Goal: Information Seeking & Learning: Learn about a topic

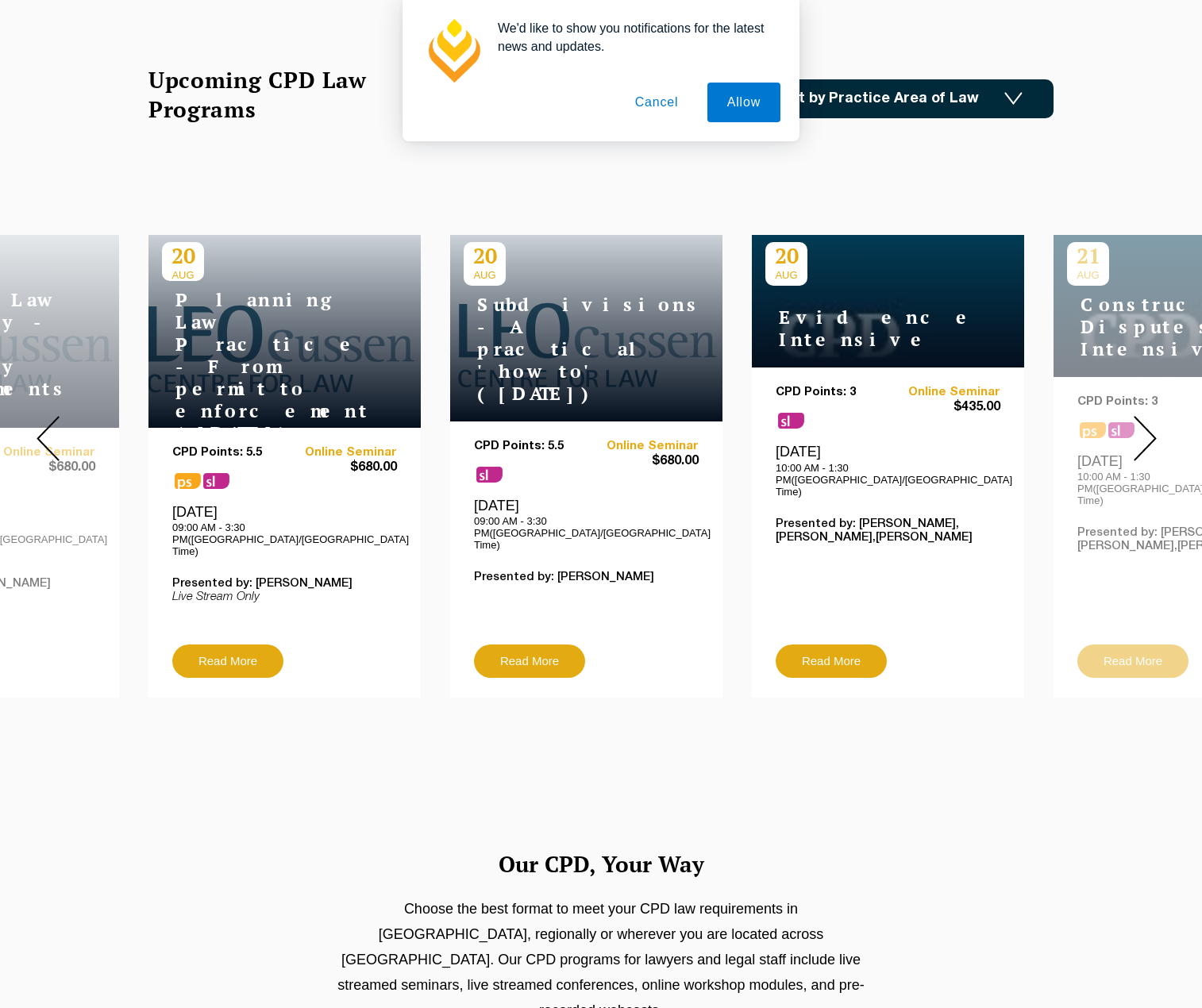
scroll to position [635, 0]
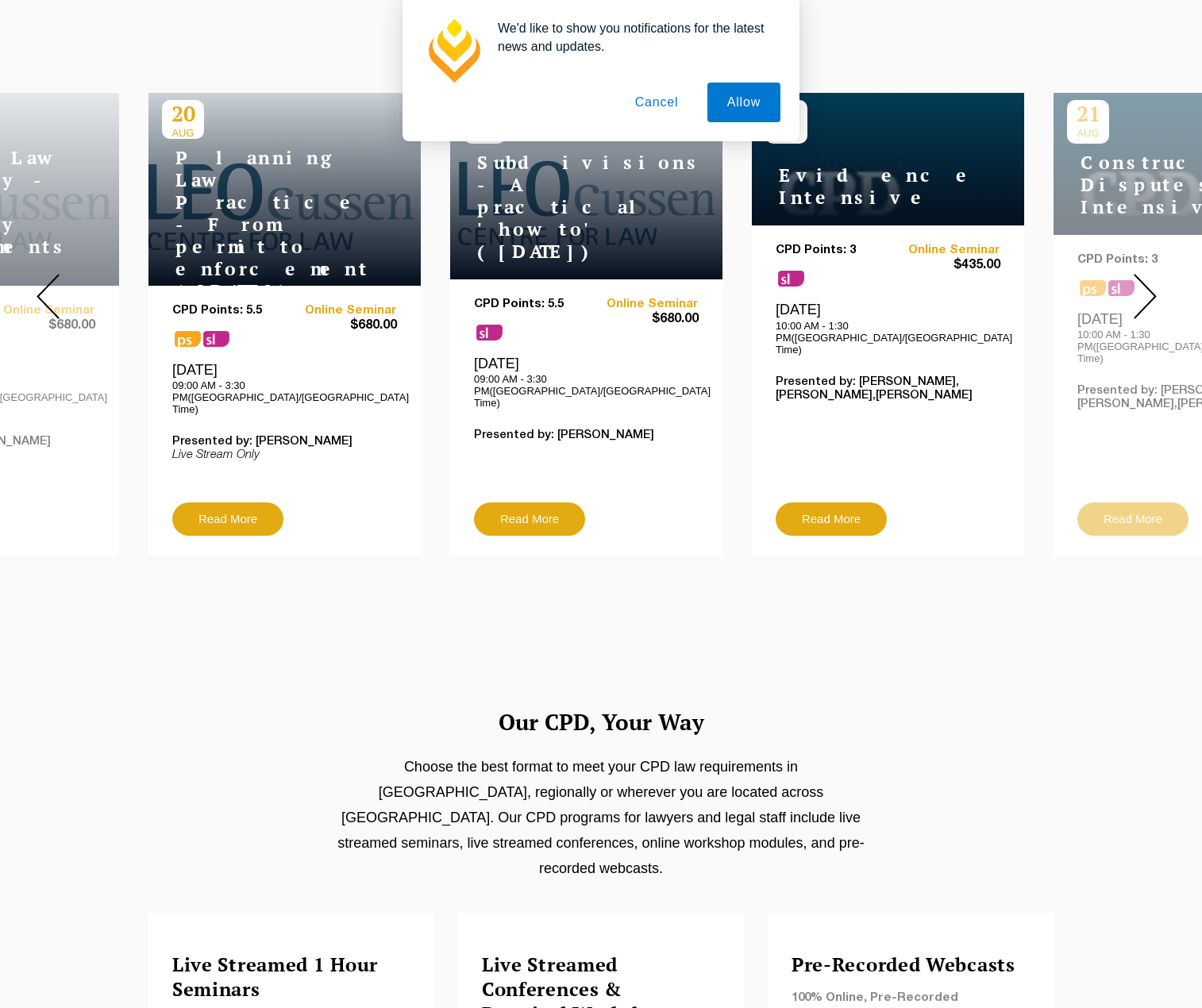
click at [658, 100] on button "Cancel" at bounding box center [657, 102] width 83 height 40
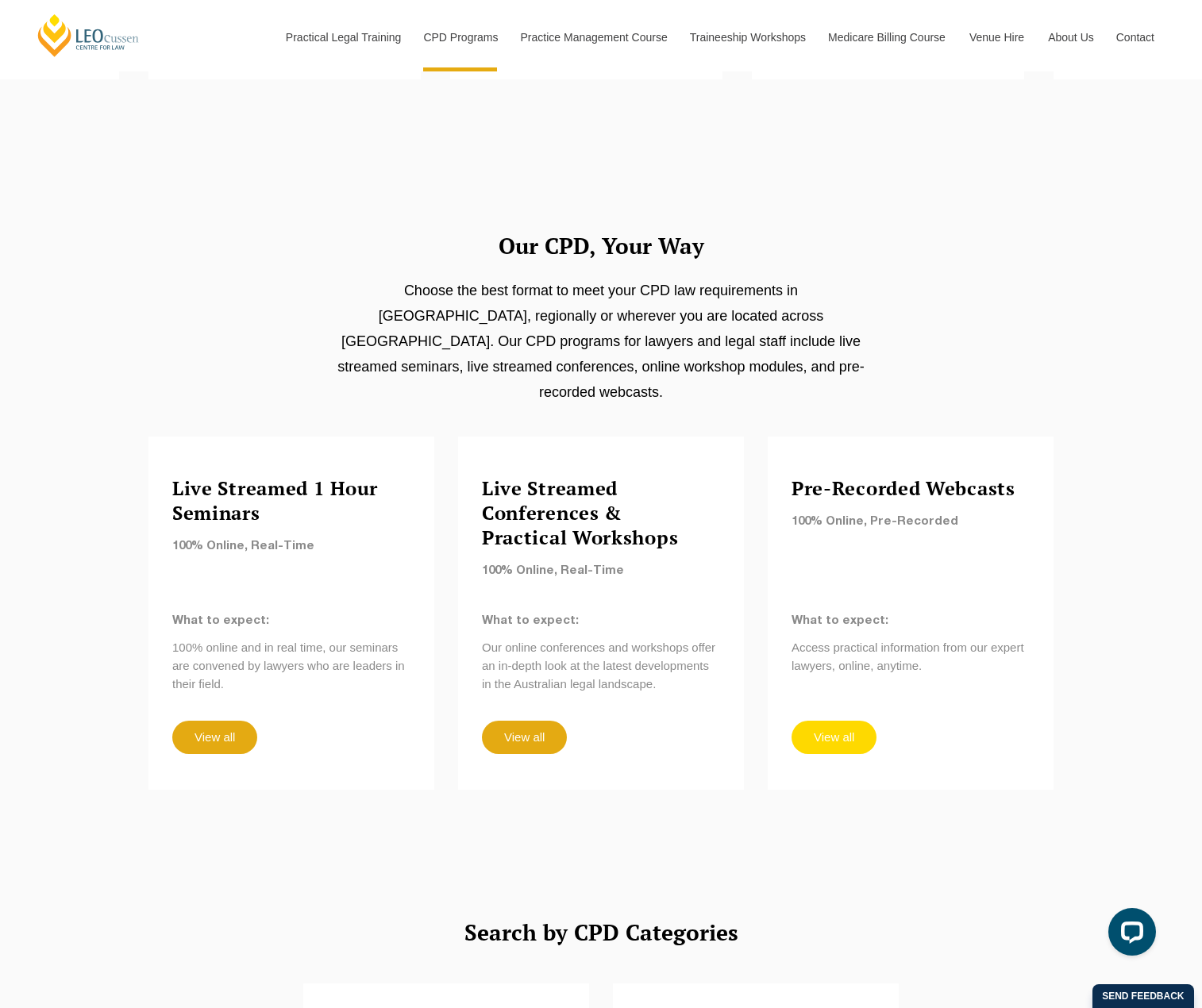
scroll to position [0, 0]
click at [235, 721] on link "View all" at bounding box center [215, 737] width 85 height 34
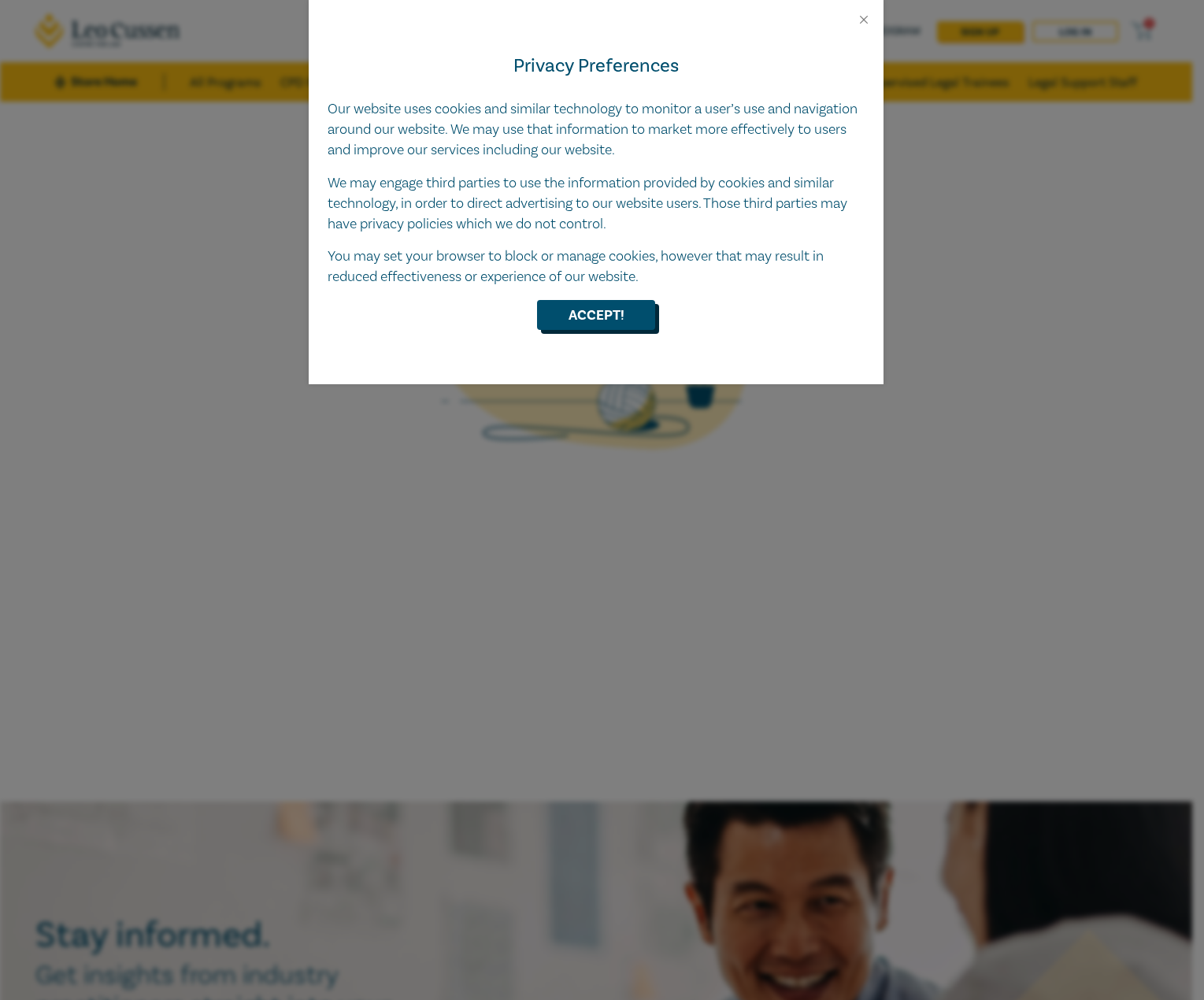
click at [614, 305] on button "Accept!" at bounding box center [596, 315] width 118 height 30
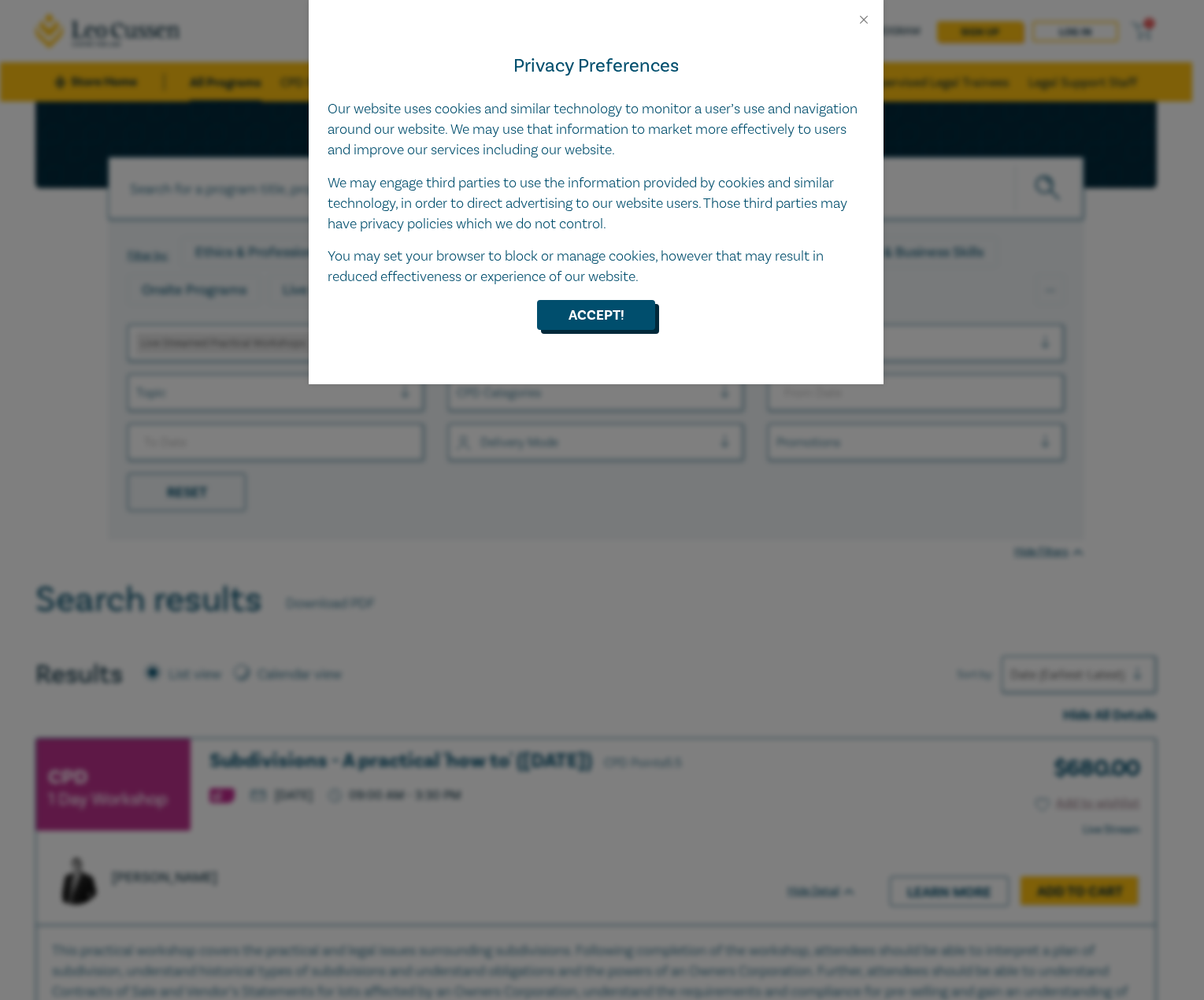
click at [591, 321] on button "Accept!" at bounding box center [596, 315] width 118 height 30
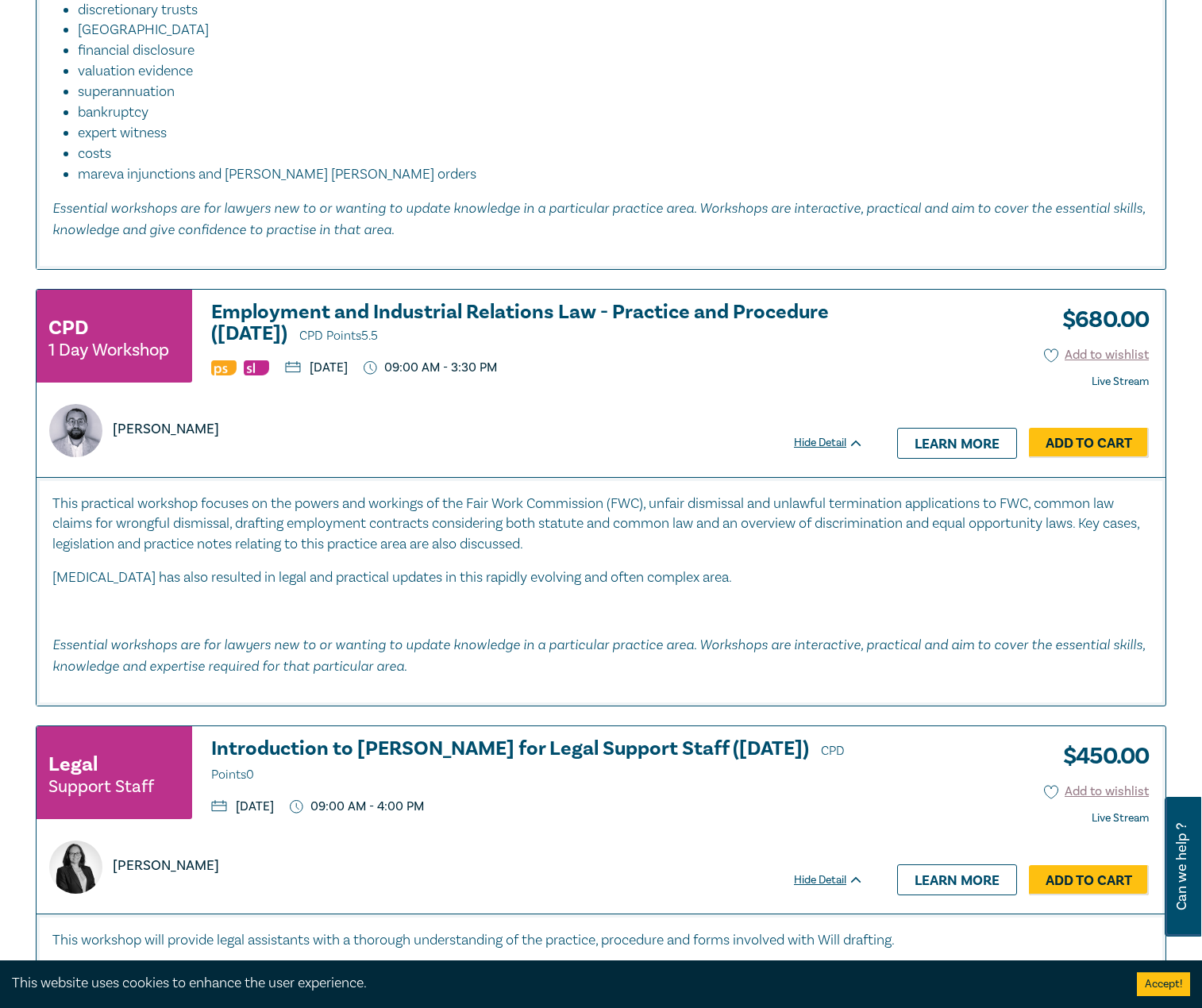
scroll to position [4286, 0]
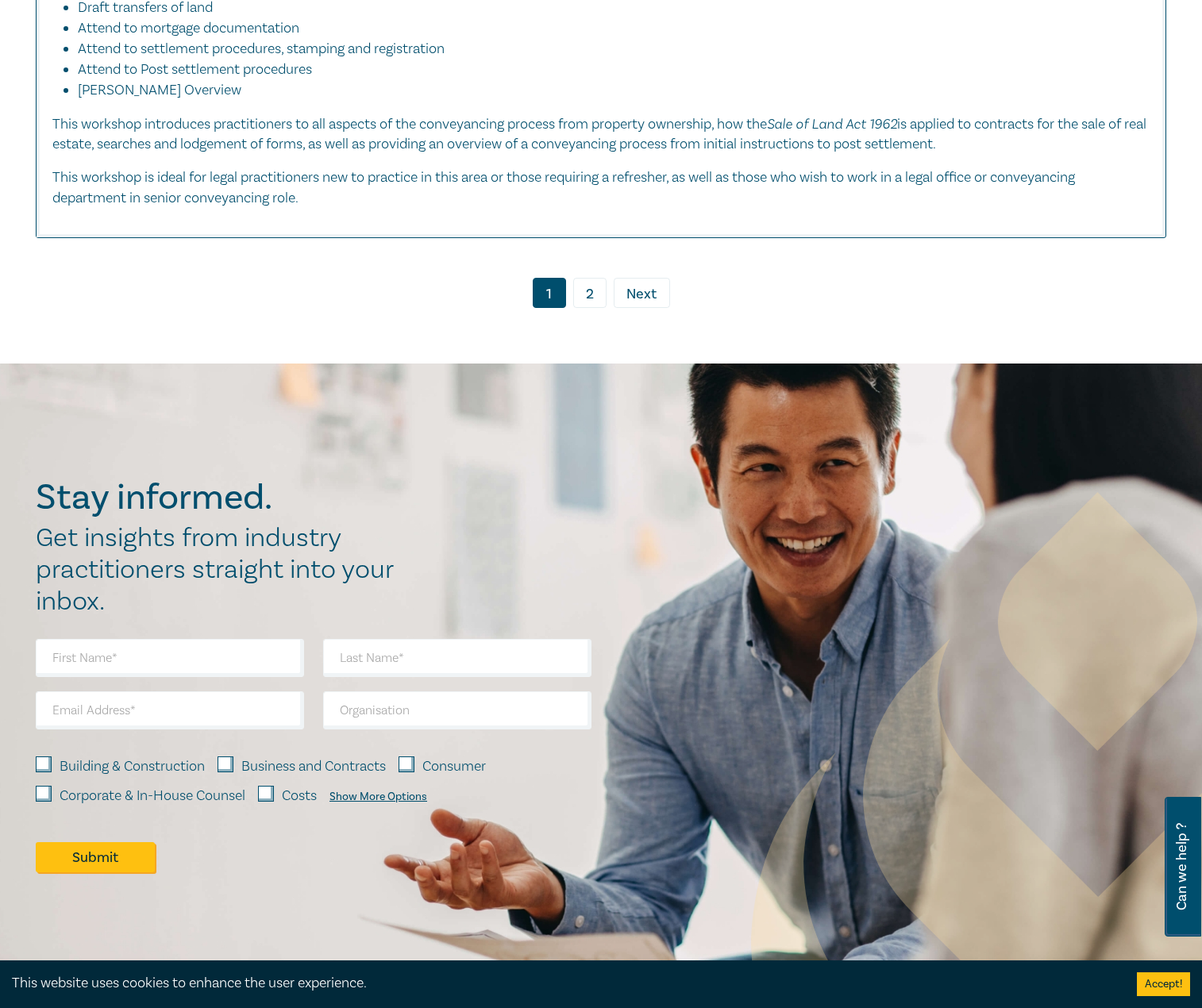
drag, startPoint x: 597, startPoint y: 297, endPoint x: 576, endPoint y: 287, distance: 23.3
click at [597, 297] on link "2" at bounding box center [590, 293] width 34 height 30
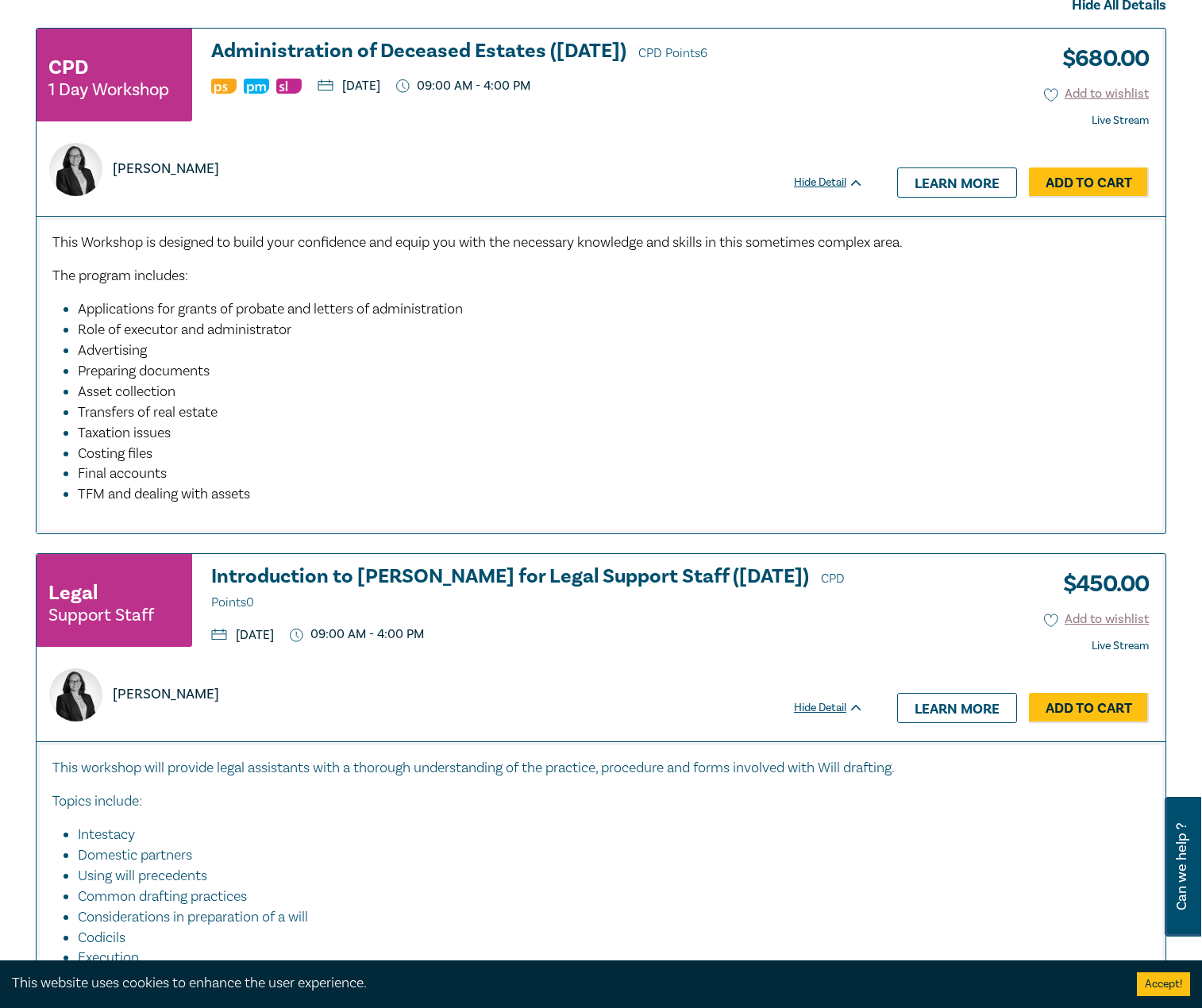
scroll to position [332, 0]
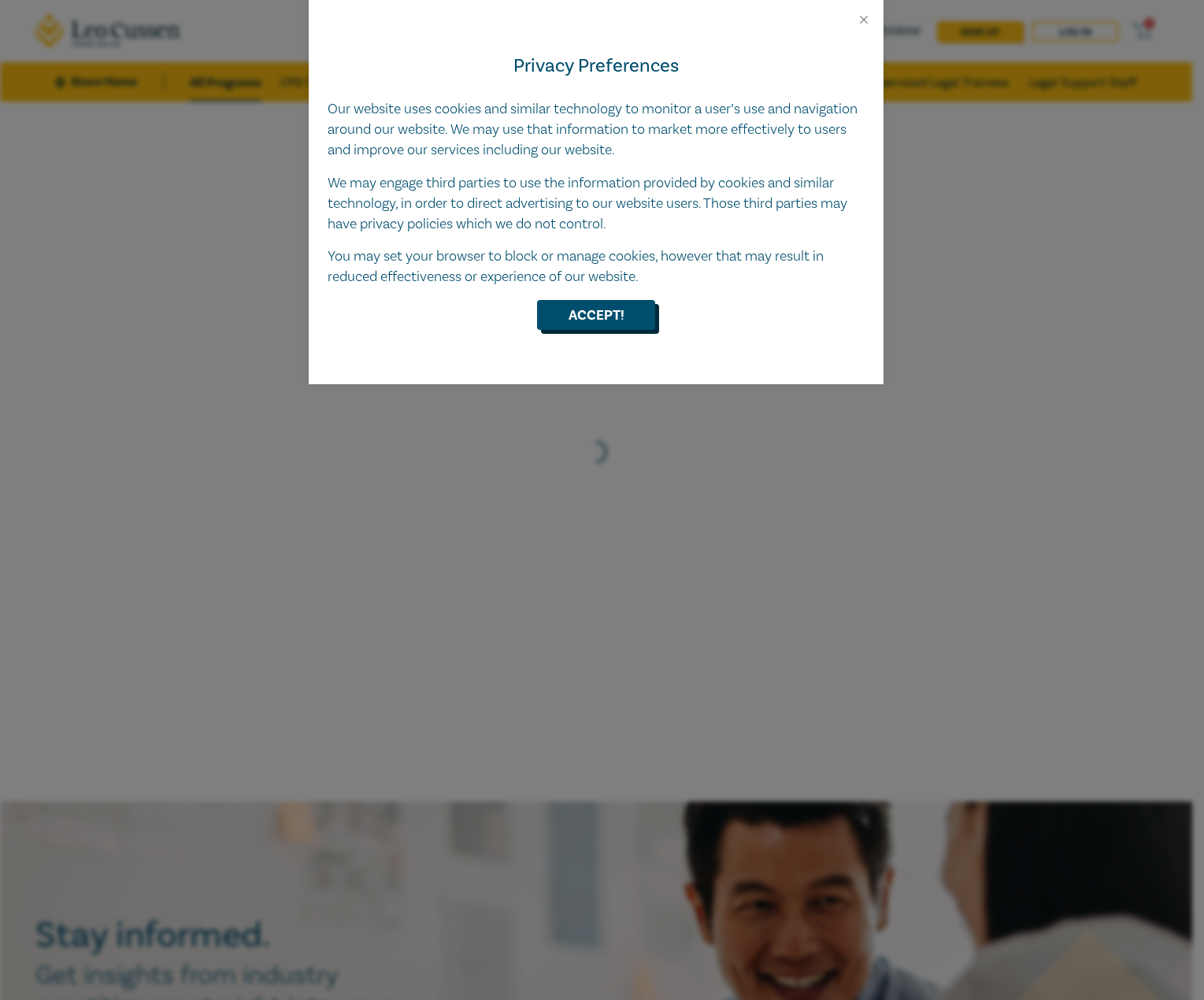
click at [570, 315] on button "Accept!" at bounding box center [596, 315] width 118 height 30
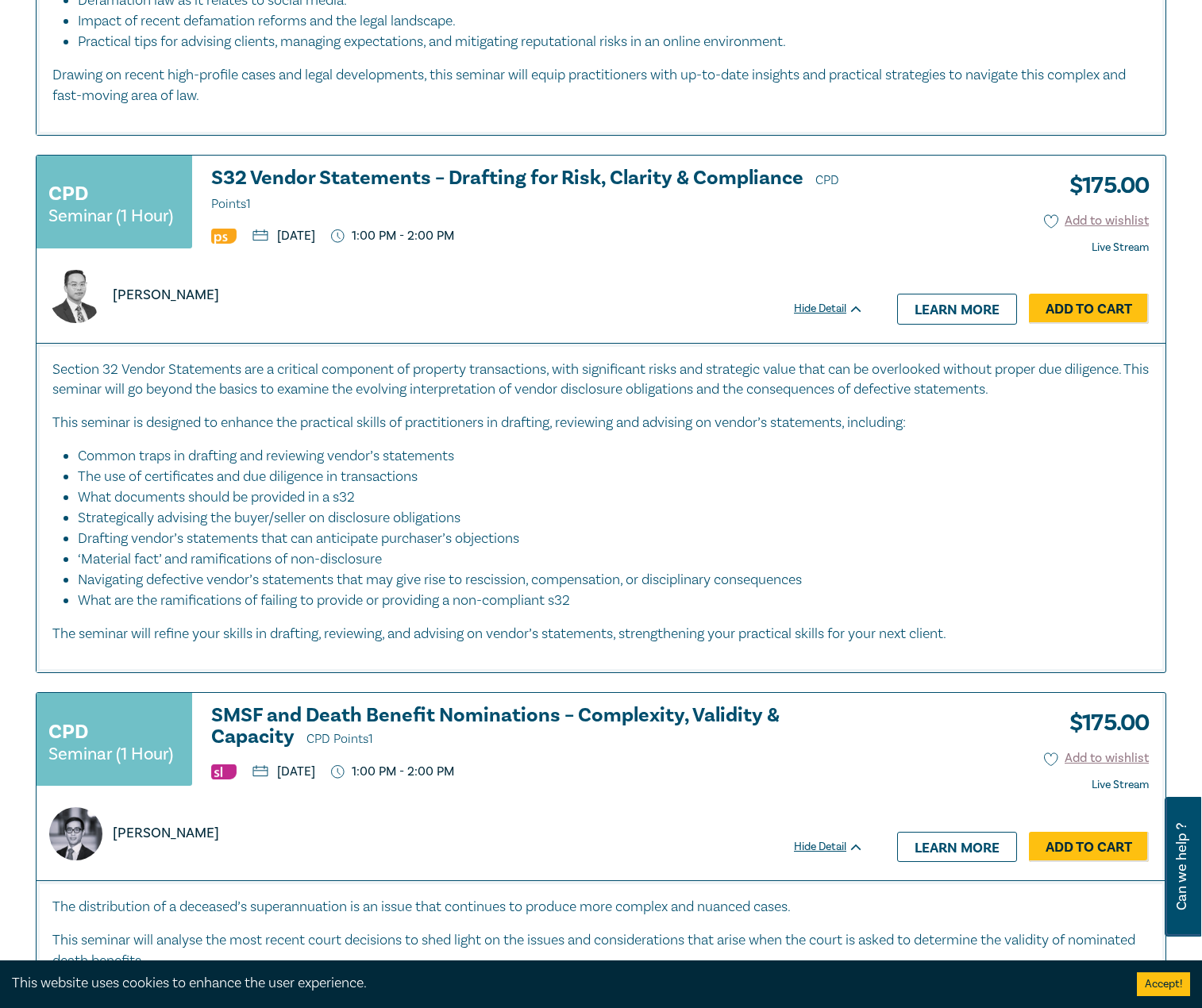
scroll to position [3413, 0]
